Goal: Obtain resource: Download file/media

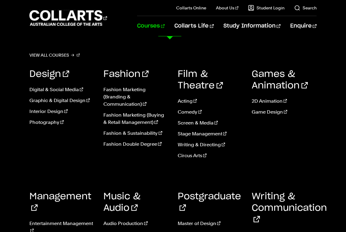
scroll to position [82, 0]
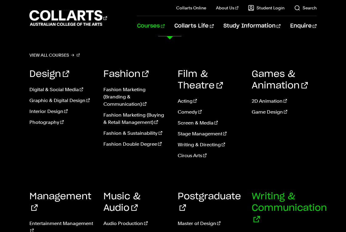
click at [289, 207] on link "Writing & Communication" at bounding box center [289, 208] width 75 height 32
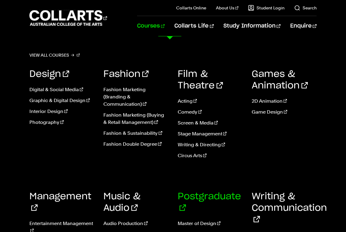
click at [214, 196] on link "Postgraduate" at bounding box center [209, 202] width 63 height 21
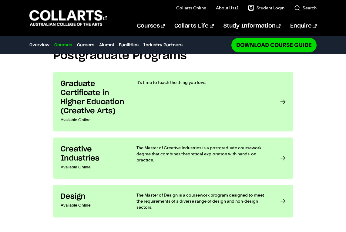
scroll to position [458, 0]
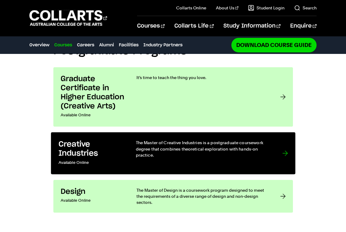
click at [218, 158] on p "The Master of Creative Industries is a postgraduate coursework degree that comb…" at bounding box center [203, 149] width 134 height 19
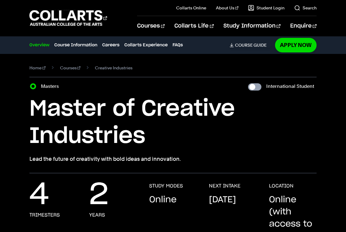
click at [259, 87] on input "International Student" at bounding box center [254, 86] width 13 height 7
checkbox input "true"
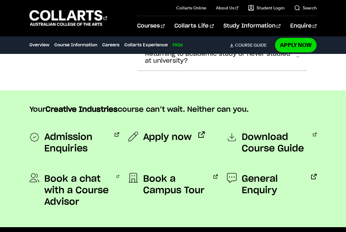
scroll to position [2157, 0]
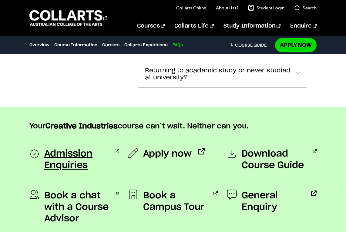
click at [53, 148] on span "Admission Enquiries" at bounding box center [76, 159] width 64 height 23
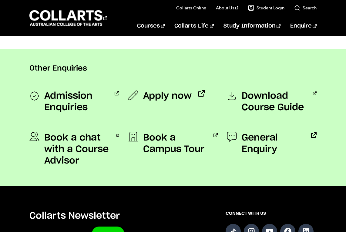
scroll to position [493, 0]
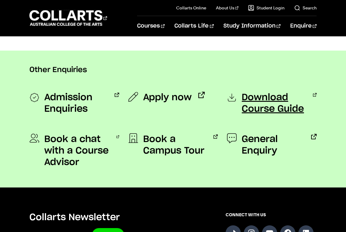
click at [270, 98] on span "Download Course Guide" at bounding box center [274, 103] width 65 height 23
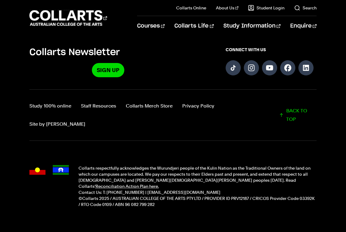
scroll to position [644, 0]
